Goal: Information Seeking & Learning: Learn about a topic

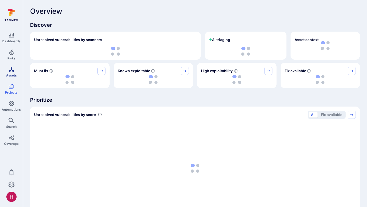
click at [14, 68] on icon "Assets" at bounding box center [11, 69] width 6 height 6
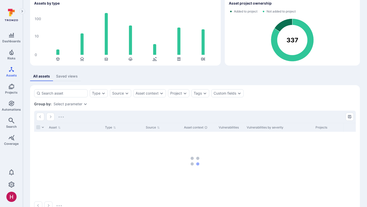
scroll to position [40, 0]
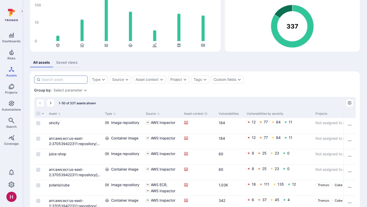
click at [81, 81] on input at bounding box center [64, 79] width 44 height 5
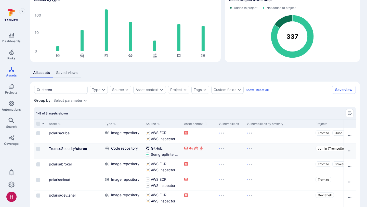
scroll to position [40, 0]
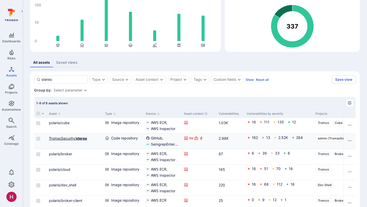
type input "stereo"
click at [80, 139] on b "stereo" at bounding box center [81, 138] width 11 height 4
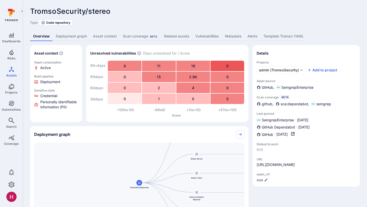
click at [77, 37] on link "Deployment graph" at bounding box center [71, 36] width 37 height 9
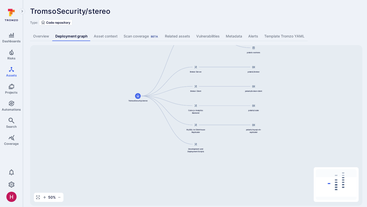
drag, startPoint x: 249, startPoint y: 184, endPoint x: 249, endPoint y: 138, distance: 45.8
click at [249, 138] on div "TromsoSecurity/stereo Django Web Application Broker Server Broker Client Cube.j…" at bounding box center [196, 125] width 332 height 160
click at [198, 153] on div "TromsoSecurity/stereo Django Web Application Broker Server Broker Client Cube.j…" at bounding box center [196, 125] width 332 height 160
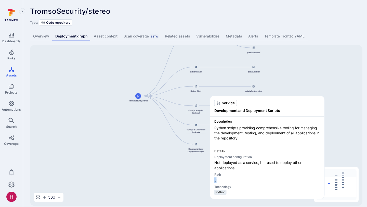
drag, startPoint x: 218, startPoint y: 178, endPoint x: 214, endPoint y: 178, distance: 3.3
click at [214, 178] on p "./" at bounding box center [267, 179] width 106 height 5
copy p "./"
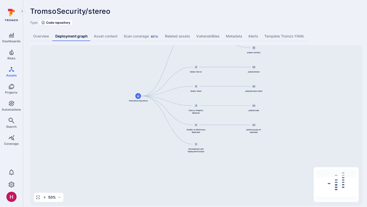
drag, startPoint x: 235, startPoint y: 136, endPoint x: 234, endPoint y: 145, distance: 9.0
click at [234, 144] on div "TromsoSecurity/stereo Django Web Application Broker Server Broker Client Cube.j…" at bounding box center [196, 125] width 332 height 160
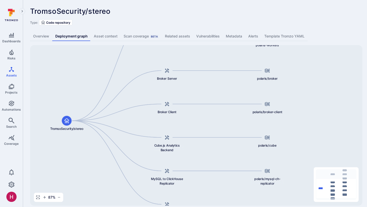
drag, startPoint x: 221, startPoint y: 108, endPoint x: 222, endPoint y: 157, distance: 48.9
click at [222, 157] on div "TromsoSecurity/stereo Django Web Application Broker Server Broker Client Cube.j…" at bounding box center [196, 125] width 332 height 160
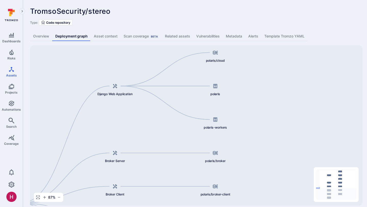
drag, startPoint x: 312, startPoint y: 95, endPoint x: 255, endPoint y: 176, distance: 99.3
click at [256, 176] on div "TromsoSecurity/stereo Django Web Application Broker Server Broker Client Cube.j…" at bounding box center [196, 125] width 332 height 160
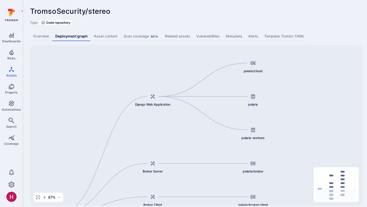
drag, startPoint x: 259, startPoint y: 88, endPoint x: 300, endPoint y: 98, distance: 42.3
click at [300, 98] on div "TromsoSecurity/stereo Django Web Application Broker Server Broker Client Cube.j…" at bounding box center [196, 125] width 332 height 160
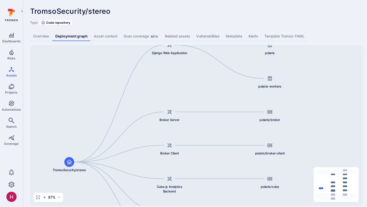
drag, startPoint x: 278, startPoint y: 141, endPoint x: 295, endPoint y: 86, distance: 57.3
click at [295, 86] on div "TromsoSecurity/stereo Django Web Application Broker Server Broker Client Cube.j…" at bounding box center [196, 125] width 332 height 160
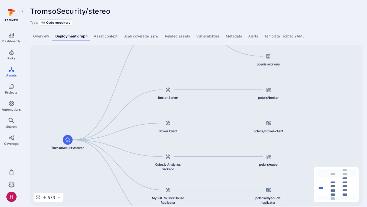
drag, startPoint x: 296, startPoint y: 153, endPoint x: 294, endPoint y: 132, distance: 21.0
click at [294, 132] on div "TromsoSecurity/stereo Django Web Application Broker Server Broker Client Cube.j…" at bounding box center [196, 125] width 332 height 160
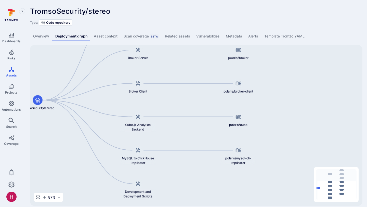
drag, startPoint x: 301, startPoint y: 124, endPoint x: 271, endPoint y: 85, distance: 49.2
click at [271, 85] on div "TromsoSecurity/stereo Django Web Application Broker Server Broker Client Cube.j…" at bounding box center [196, 125] width 332 height 160
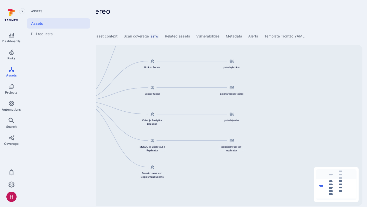
click at [40, 23] on link "Assets" at bounding box center [58, 23] width 63 height 10
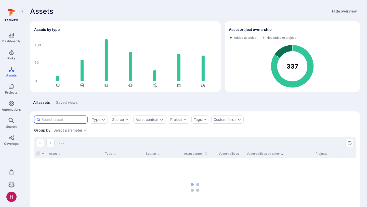
click at [76, 121] on input at bounding box center [64, 119] width 44 height 5
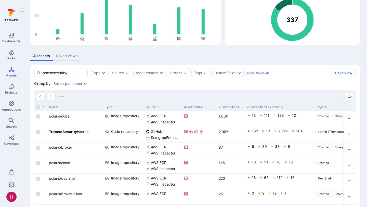
scroll to position [48, 0]
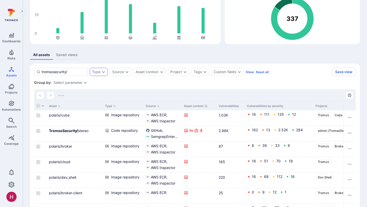
type input "tromsosecurity/"
click at [100, 73] on div "Type" at bounding box center [99, 72] width 18 height 8
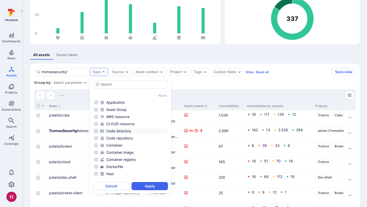
click at [123, 132] on div "Code directory" at bounding box center [133, 130] width 67 height 5
click at [123, 139] on div "Code repository" at bounding box center [133, 137] width 67 height 5
click at [142, 184] on button "Apply" at bounding box center [149, 186] width 36 height 8
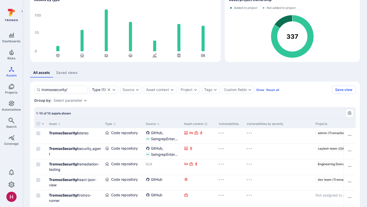
scroll to position [40, 0]
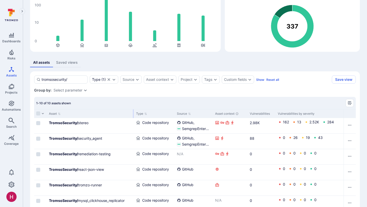
drag, startPoint x: 102, startPoint y: 112, endPoint x: 133, endPoint y: 115, distance: 31.1
click at [133, 115] on div at bounding box center [133, 113] width 1 height 9
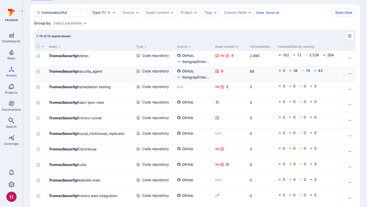
scroll to position [117, 0]
